Goal: Information Seeking & Learning: Learn about a topic

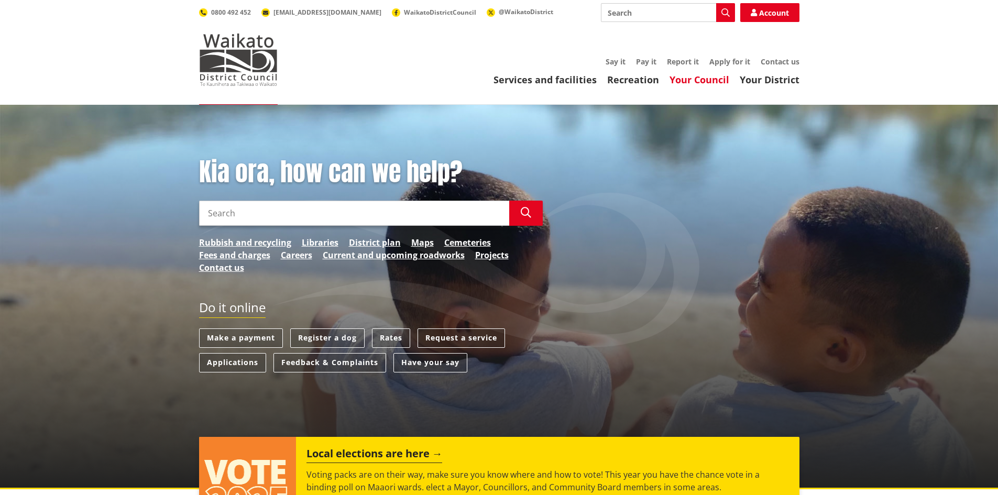
click at [700, 79] on link "Your Council" at bounding box center [700, 79] width 60 height 13
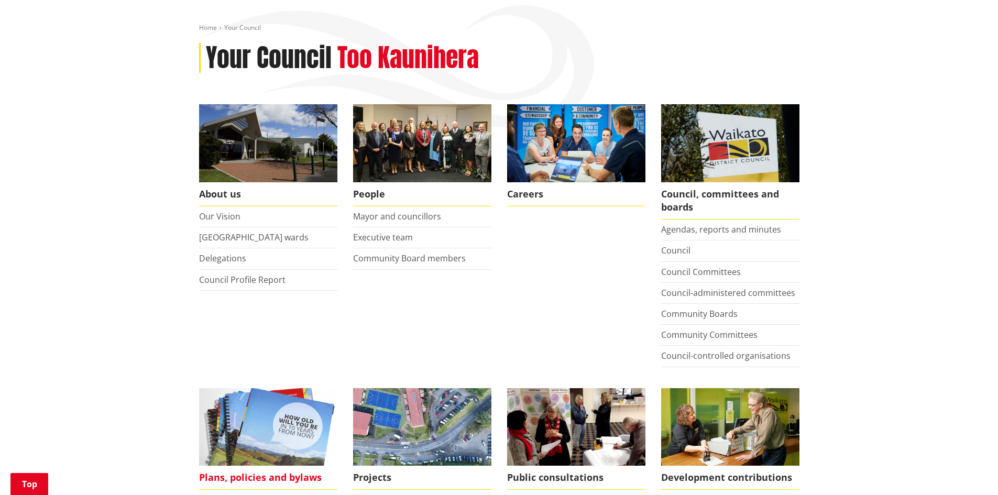
scroll to position [262, 0]
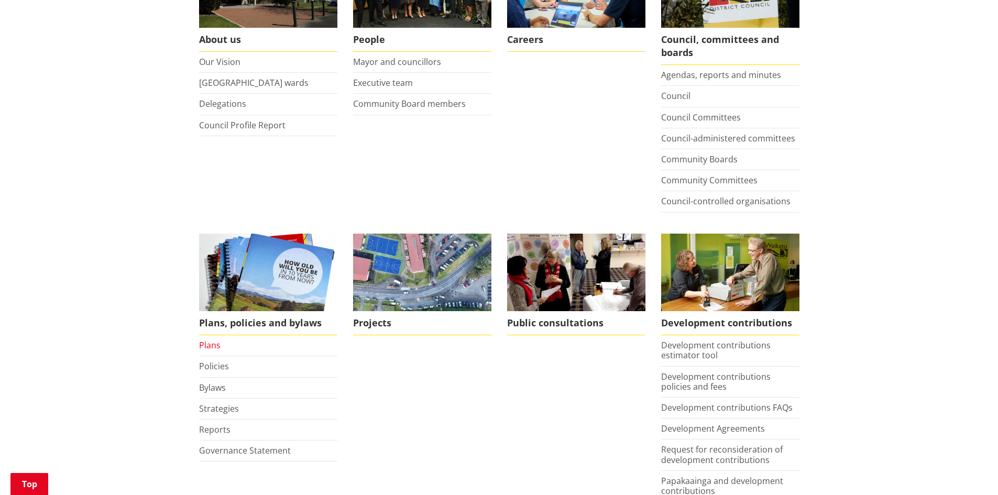
click at [210, 345] on link "Plans" at bounding box center [209, 346] width 21 height 12
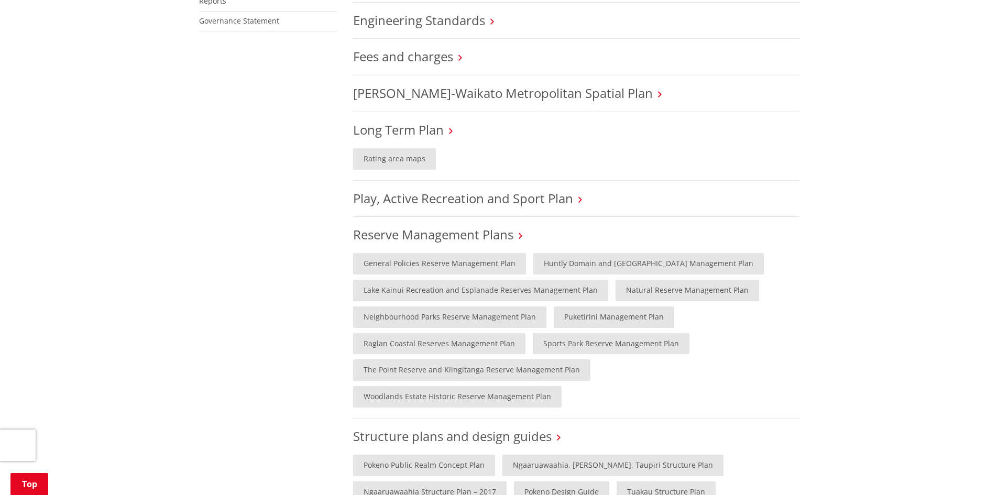
scroll to position [472, 0]
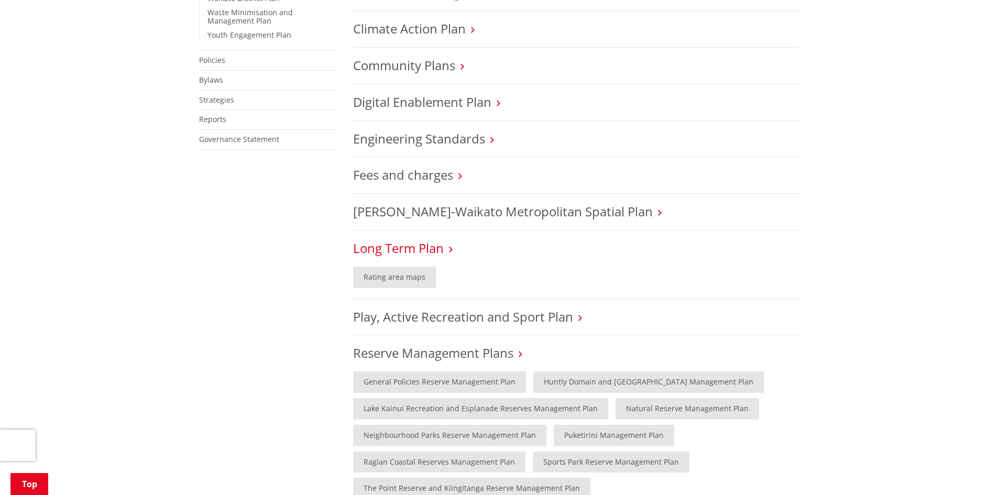
click at [427, 243] on link "Long Term Plan" at bounding box center [398, 248] width 91 height 17
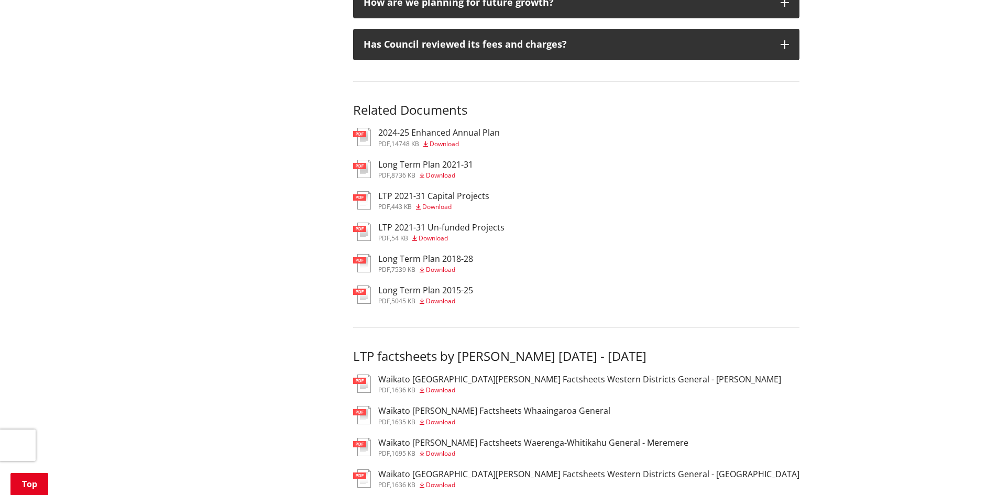
scroll to position [1572, 0]
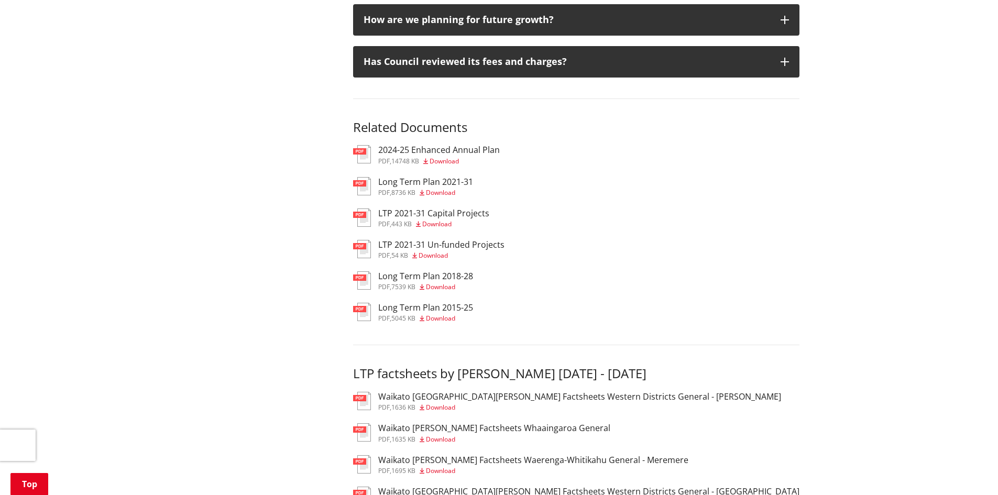
click at [422, 177] on h3 "Long Term Plan 2021-31" at bounding box center [425, 182] width 95 height 10
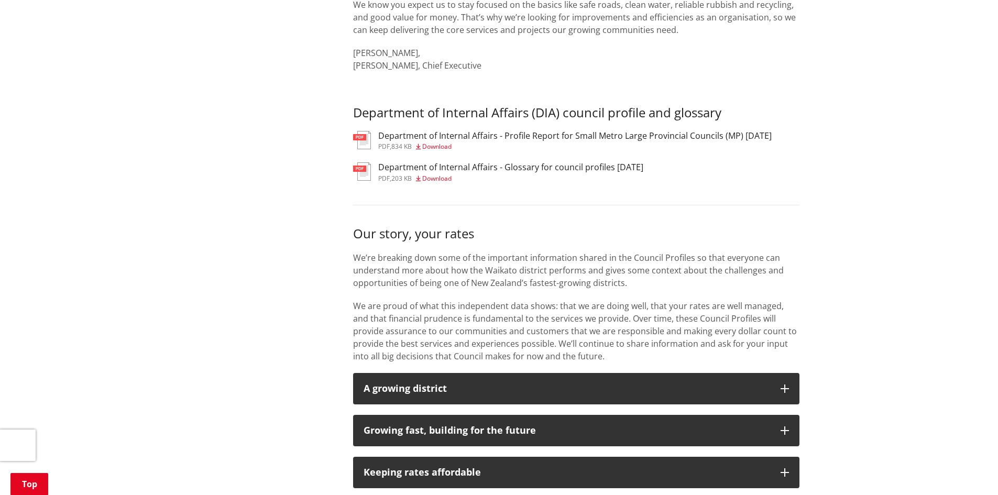
scroll to position [419, 0]
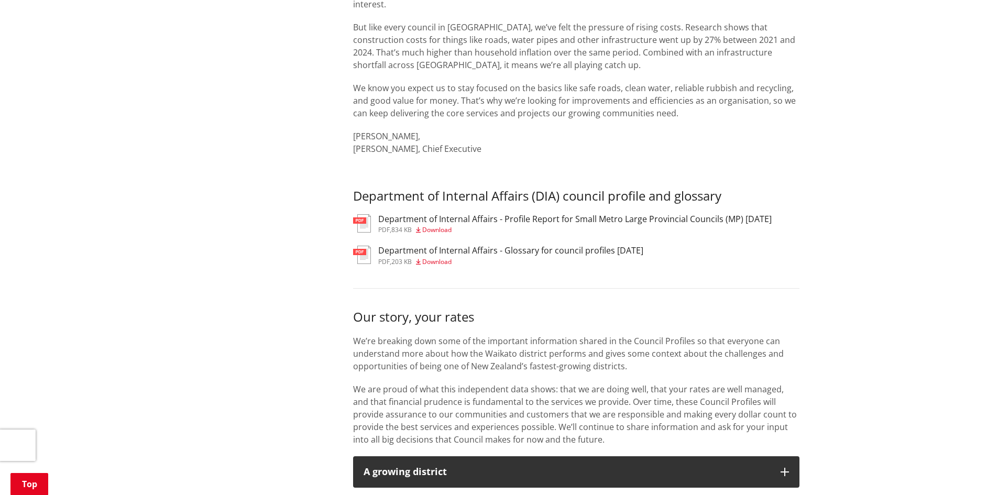
drag, startPoint x: 516, startPoint y: 253, endPoint x: 524, endPoint y: 246, distance: 10.5
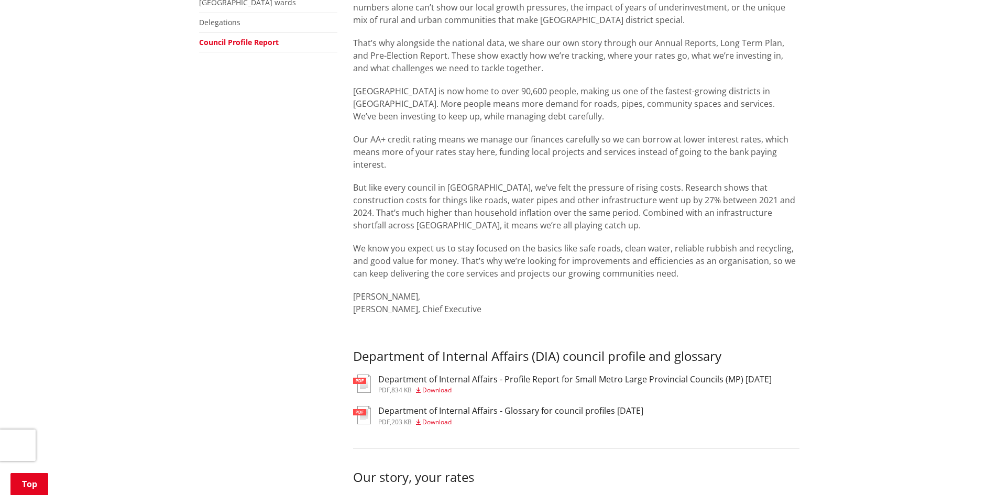
scroll to position [157, 0]
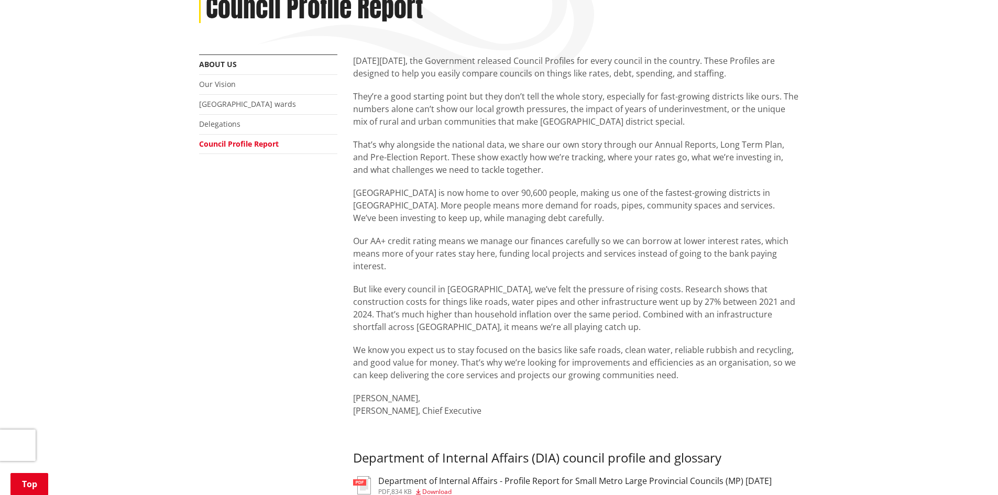
click at [564, 280] on div "On Thursday 31 July 2025, the Government released Council Profiles for every co…" at bounding box center [576, 248] width 447 height 386
